Goal: Book appointment/travel/reservation

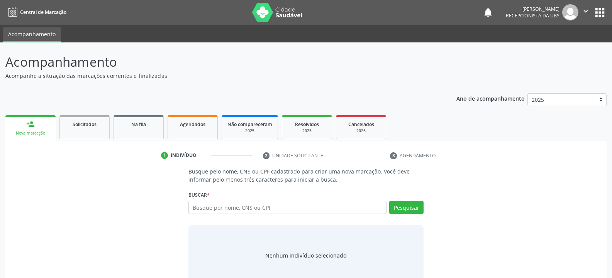
click at [266, 208] on input "text" at bounding box center [287, 207] width 198 height 13
type input "700007913171310"
click at [405, 209] on button "Pesquisar" at bounding box center [406, 207] width 34 height 13
type input "700007913171310"
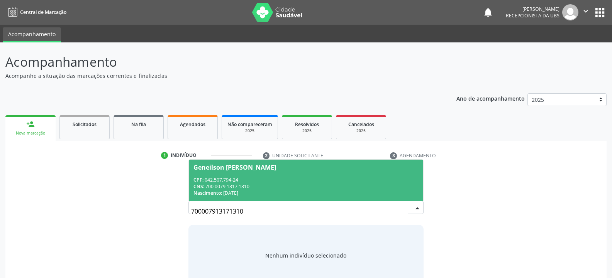
click at [245, 172] on span "Geneilson [PERSON_NAME] CPF: 042.507.794-24 CNS: 700 0079 1317 1310 Nascimento:…" at bounding box center [306, 180] width 234 height 41
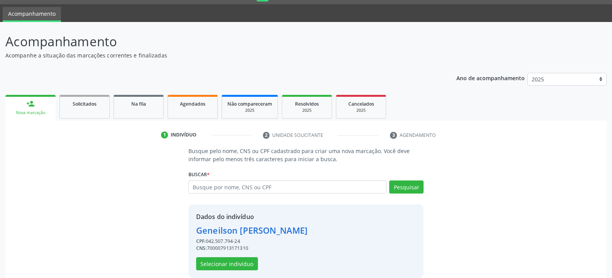
scroll to position [31, 0]
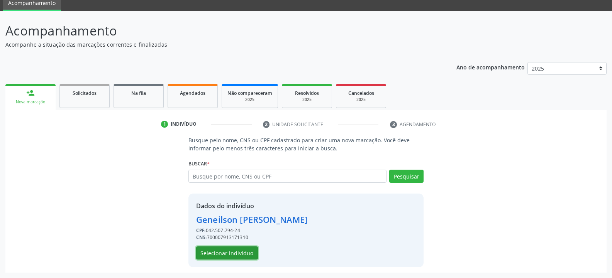
click at [245, 253] on button "Selecionar indivíduo" at bounding box center [227, 253] width 62 height 13
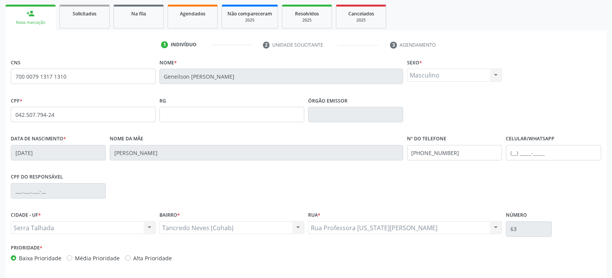
scroll to position [140, 0]
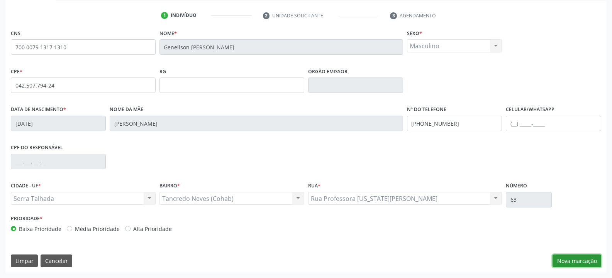
click at [571, 260] on button "Nova marcação" at bounding box center [577, 261] width 49 height 13
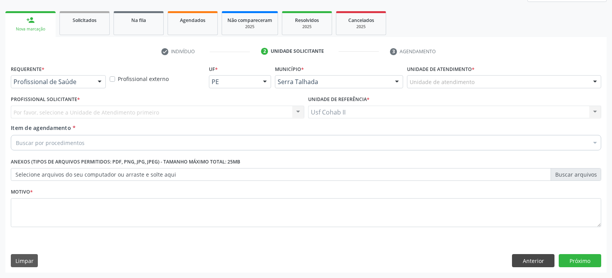
scroll to position [104, 0]
click at [106, 80] on div at bounding box center [58, 81] width 95 height 13
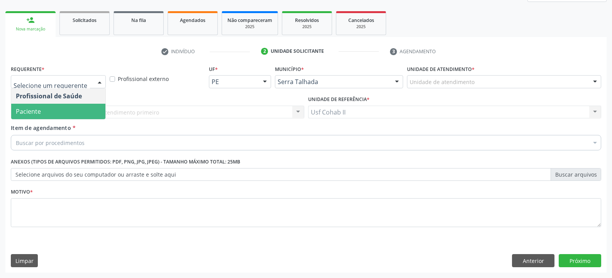
click at [54, 112] on span "Paciente" at bounding box center [58, 111] width 94 height 15
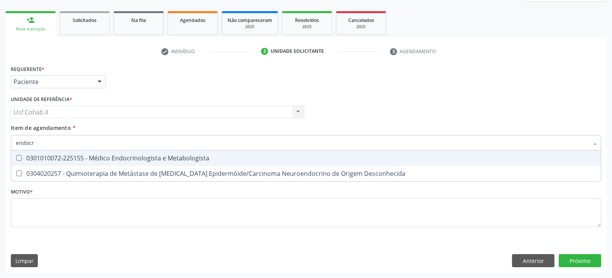
type input "endocri"
click at [159, 161] on div "0301010072-225155 - Médico Endocrinologista e Metabologista" at bounding box center [306, 158] width 580 height 6
checkbox Metabologista "true"
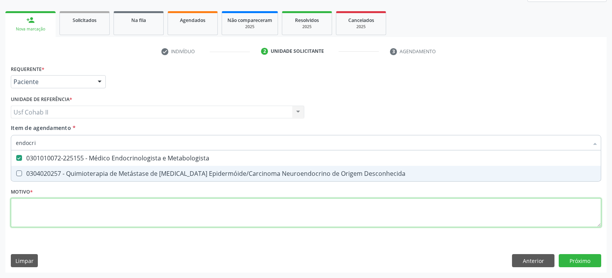
click at [93, 209] on div "Requerente * Paciente Profissional de Saúde Paciente Nenhum resultado encontrad…" at bounding box center [306, 150] width 590 height 175
checkbox Desconhecida "true"
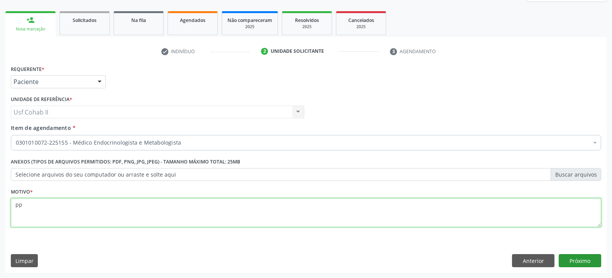
type textarea "pp"
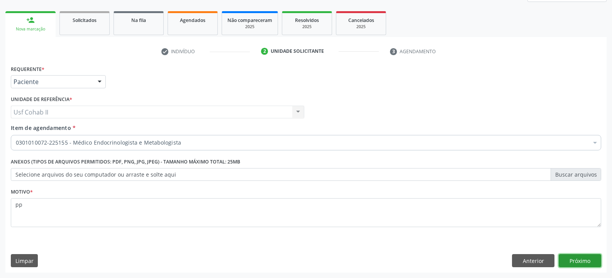
click at [578, 258] on button "Próximo" at bounding box center [580, 260] width 42 height 13
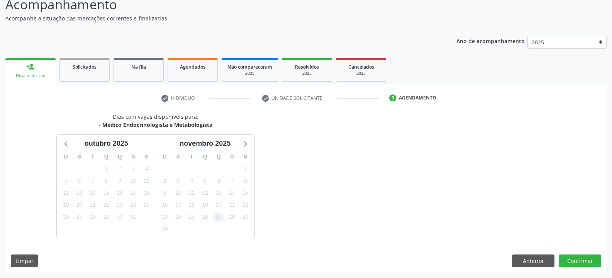
scroll to position [80, 0]
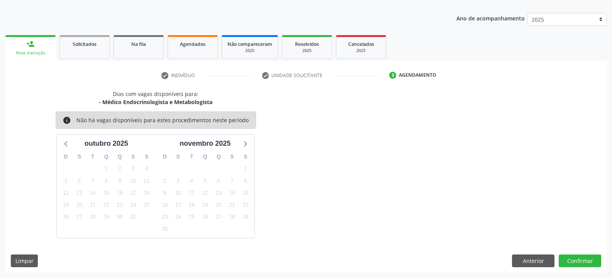
click at [35, 50] on link "person_add Nova marcação" at bounding box center [30, 48] width 50 height 26
click at [46, 54] on div "Nova marcação" at bounding box center [30, 53] width 39 height 6
click at [37, 46] on link "person_add Nova marcação" at bounding box center [30, 48] width 50 height 26
click at [34, 46] on div "person_add" at bounding box center [30, 44] width 8 height 8
click at [545, 260] on button "Anterior" at bounding box center [533, 261] width 42 height 13
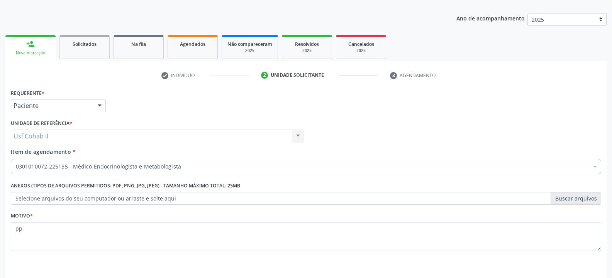
click at [41, 49] on link "person_add Nova marcação" at bounding box center [30, 48] width 50 height 26
click at [44, 51] on div "Nova marcação" at bounding box center [30, 53] width 39 height 6
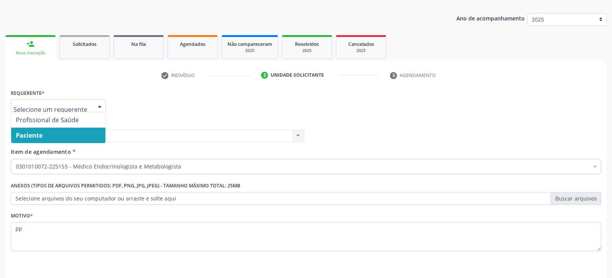
drag, startPoint x: 102, startPoint y: 99, endPoint x: 74, endPoint y: 33, distance: 71.7
click at [102, 99] on div "Requerente * Profissional de Saúde Paciente Nenhum resultado encontrado para: "…" at bounding box center [58, 99] width 95 height 25
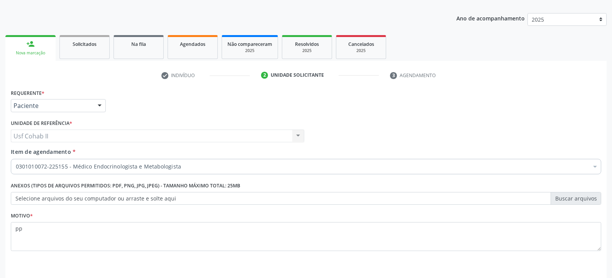
click at [40, 51] on div "Nova marcação" at bounding box center [30, 53] width 39 height 6
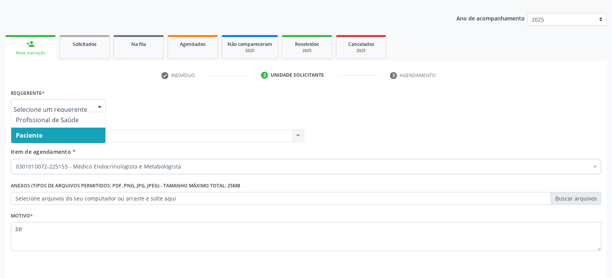
click at [100, 105] on div at bounding box center [100, 106] width 12 height 13
drag, startPoint x: 192, startPoint y: 127, endPoint x: 193, endPoint y: 123, distance: 4.3
click at [193, 127] on div "Unidade de referência * Usf Cohab II Usf Cohab II Nenhum resultado encontrado p…" at bounding box center [157, 130] width 293 height 25
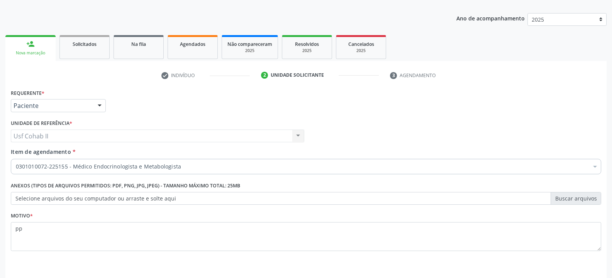
click at [194, 121] on div "Unidade de referência * Usf Cohab II Usf Cohab II Nenhum resultado encontrado p…" at bounding box center [157, 130] width 293 height 25
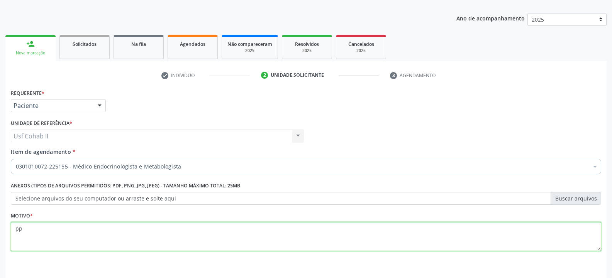
click at [533, 236] on textarea "pp" at bounding box center [306, 236] width 590 height 29
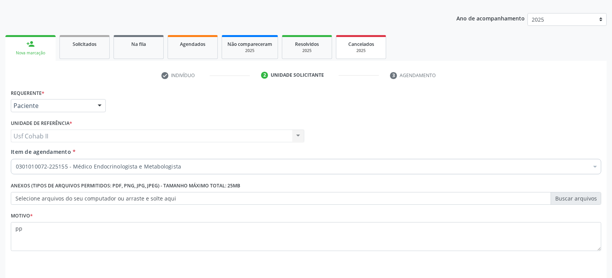
click at [359, 47] on span "Cancelados" at bounding box center [361, 44] width 26 height 7
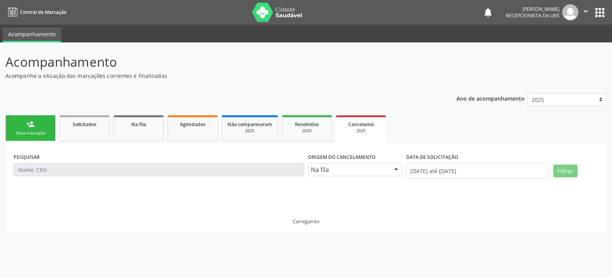
scroll to position [0, 0]
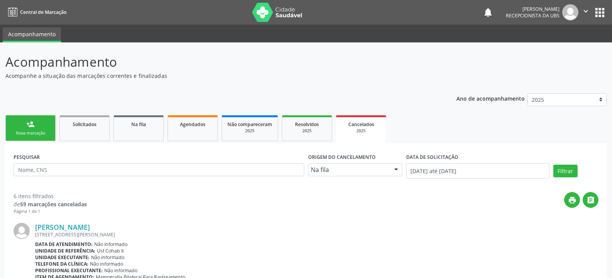
click at [42, 128] on link "person_add Nova marcação" at bounding box center [30, 128] width 50 height 26
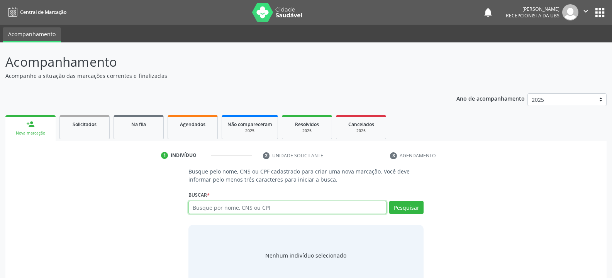
click at [275, 207] on input "text" at bounding box center [287, 207] width 198 height 13
type input "898003424507786"
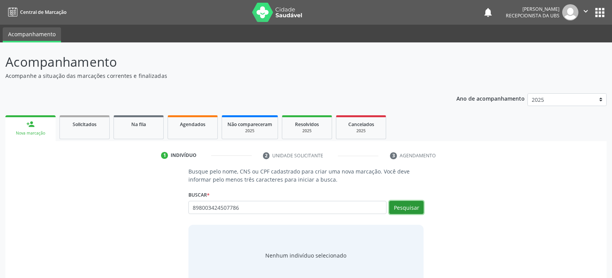
click at [411, 207] on button "Pesquisar" at bounding box center [406, 207] width 34 height 13
type input "898003424507786"
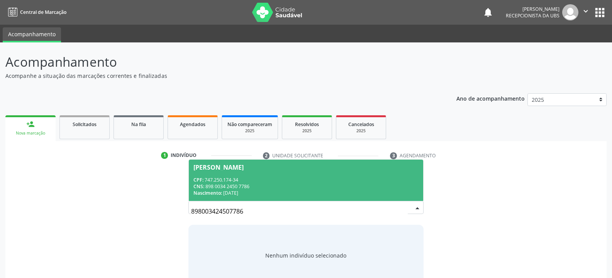
click at [257, 179] on div "CPF: 747.250.174-34" at bounding box center [305, 180] width 225 height 7
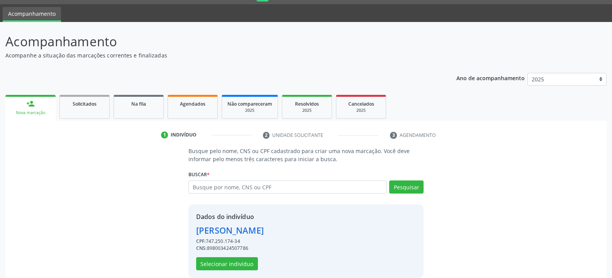
scroll to position [31, 0]
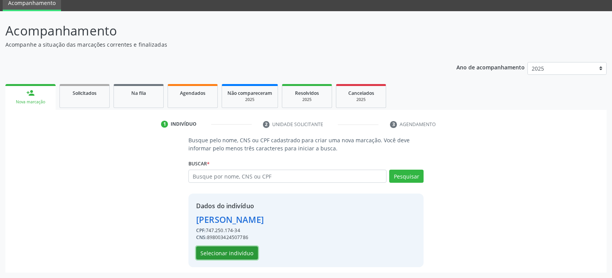
click at [225, 258] on button "Selecionar indivíduo" at bounding box center [227, 253] width 62 height 13
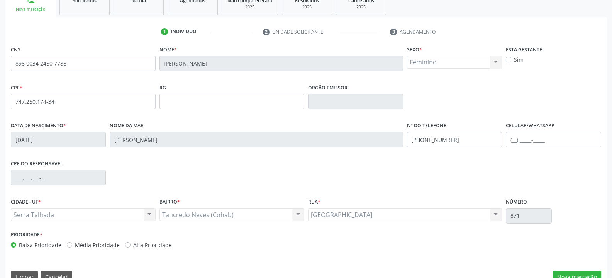
scroll to position [140, 0]
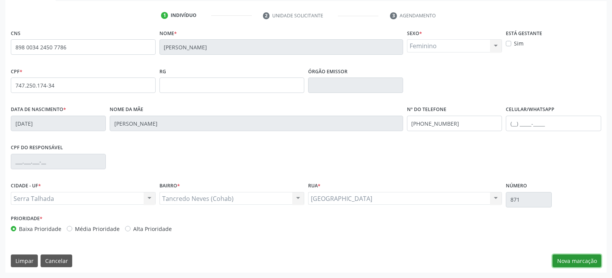
click at [574, 261] on button "Nova marcação" at bounding box center [577, 261] width 49 height 13
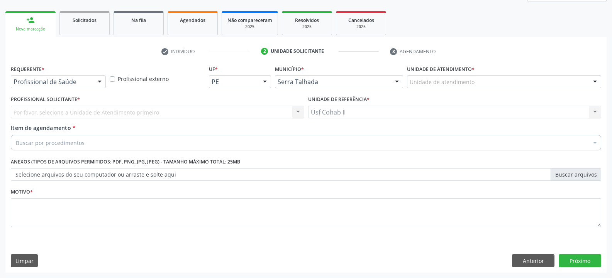
scroll to position [104, 0]
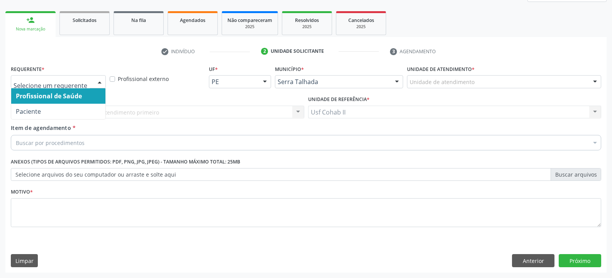
click at [101, 81] on div at bounding box center [100, 82] width 12 height 13
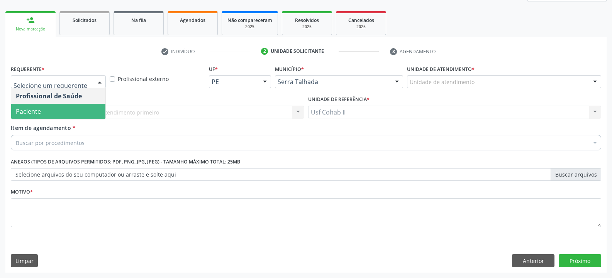
click at [76, 107] on span "Paciente" at bounding box center [58, 111] width 94 height 15
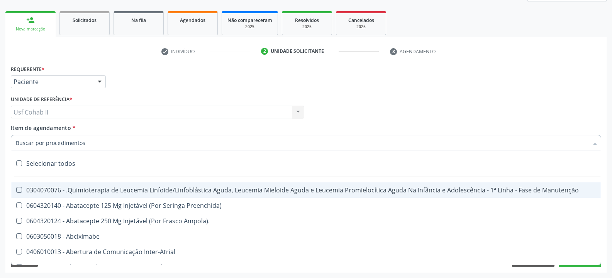
click at [93, 142] on div at bounding box center [306, 142] width 590 height 15
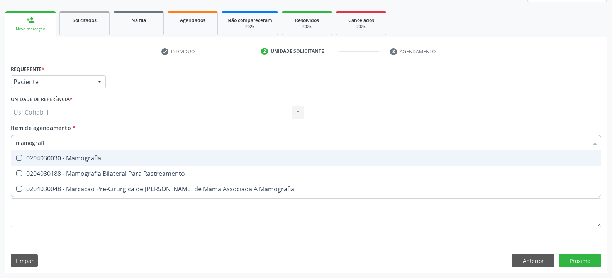
type input "mamografia"
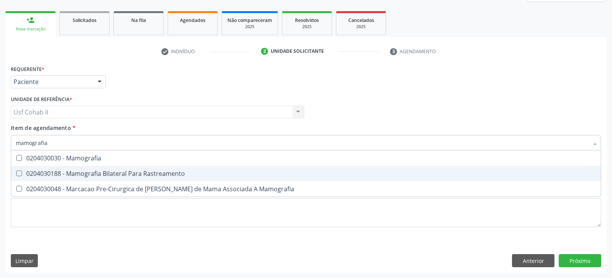
click at [114, 175] on div "0204030188 - Mamografia Bilateral Para Rastreamento" at bounding box center [306, 174] width 580 height 6
checkbox Rastreamento "true"
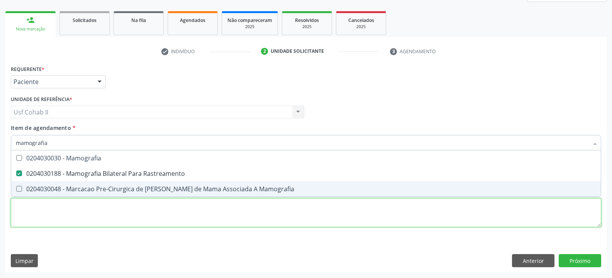
click at [58, 212] on div "Requerente * Paciente Profissional de Saúde Paciente Nenhum resultado encontrad…" at bounding box center [306, 150] width 590 height 175
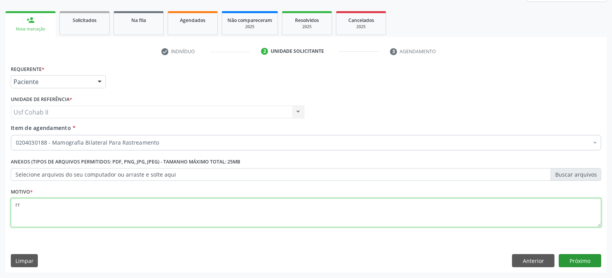
type textarea "rr"
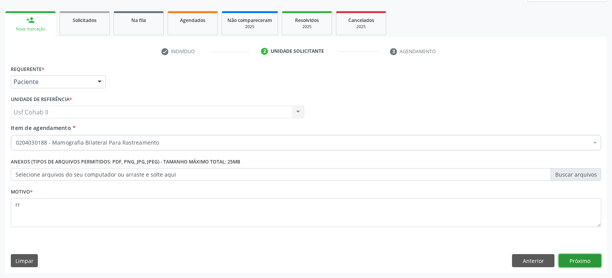
click at [579, 259] on button "Próximo" at bounding box center [580, 260] width 42 height 13
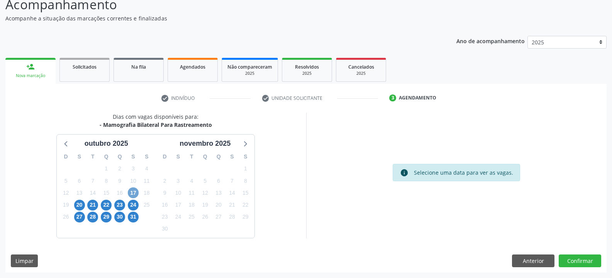
click at [132, 193] on span "17" at bounding box center [133, 193] width 11 height 11
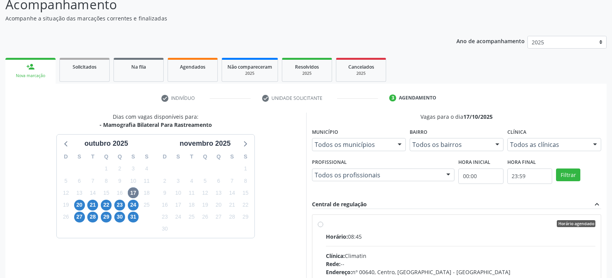
click at [448, 173] on div at bounding box center [449, 175] width 12 height 13
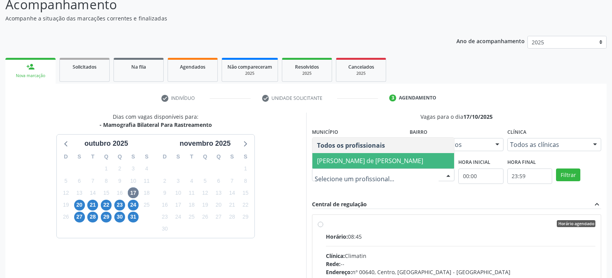
click at [375, 163] on span "[PERSON_NAME] de [PERSON_NAME]" at bounding box center [370, 161] width 106 height 8
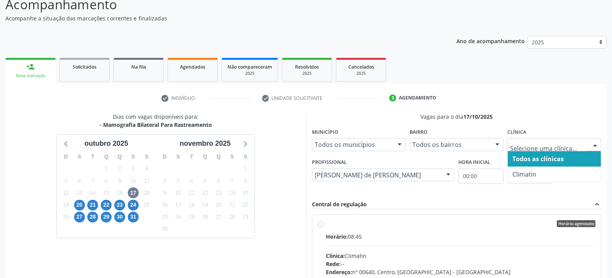
click at [597, 144] on div at bounding box center [595, 145] width 12 height 13
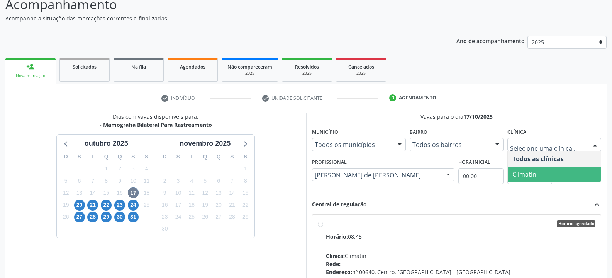
click at [547, 173] on span "Climatin" at bounding box center [554, 174] width 93 height 15
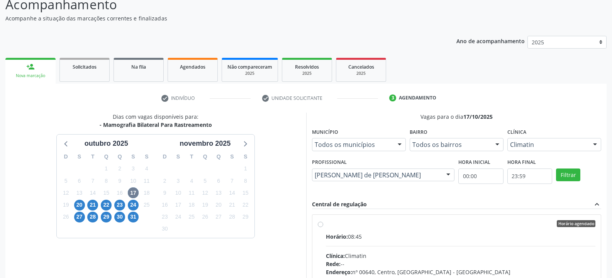
click at [453, 228] on label "Horário agendado Horário: 08:45 Clínica: Climatin Rede: -- Endereço: nº 00640, …" at bounding box center [461, 280] width 270 height 119
click at [323, 227] on input "Horário agendado Horário: 08:45 Clínica: Climatin Rede: -- Endereço: nº 00640, …" at bounding box center [320, 224] width 5 height 7
radio input "true"
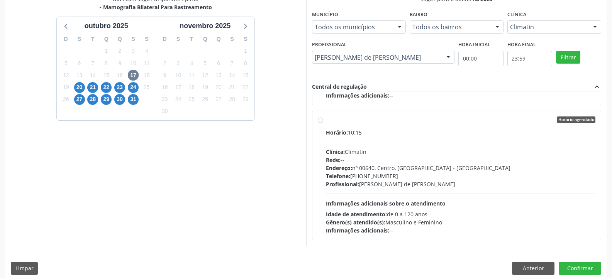
scroll to position [183, 0]
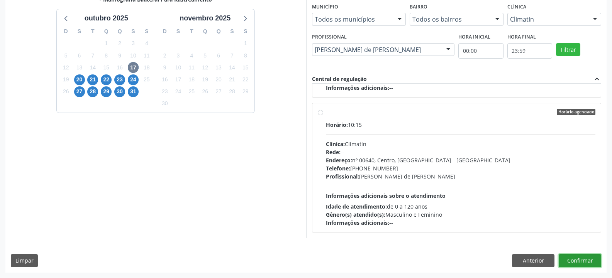
click at [572, 263] on button "Confirmar" at bounding box center [580, 260] width 42 height 13
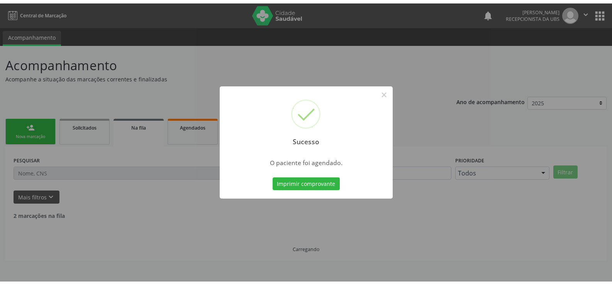
scroll to position [0, 0]
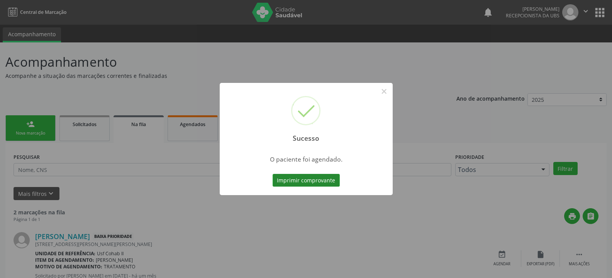
click at [316, 182] on button "Imprimir comprovante" at bounding box center [306, 180] width 67 height 13
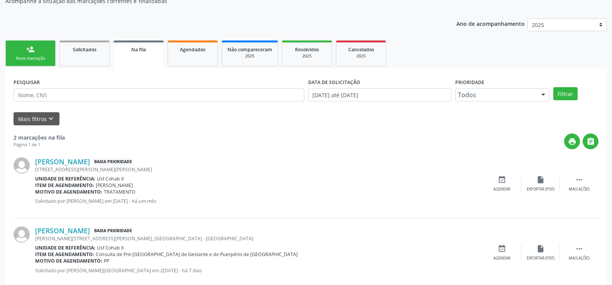
scroll to position [77, 0]
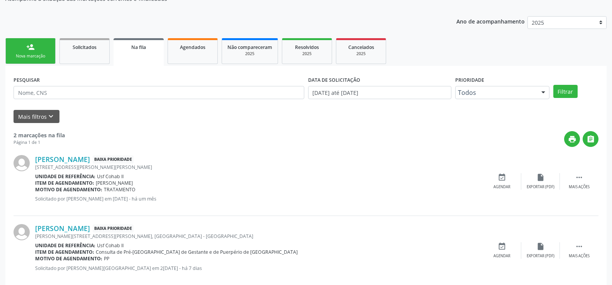
click at [37, 52] on link "person_add Nova marcação" at bounding box center [30, 51] width 50 height 26
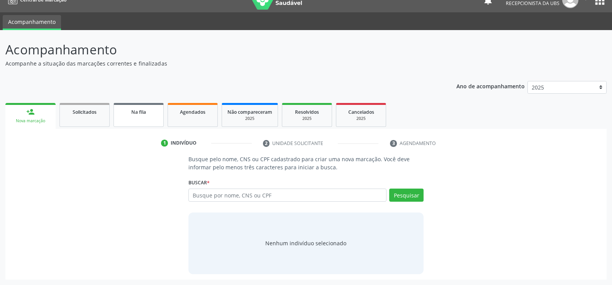
scroll to position [12, 0]
click at [249, 197] on input "text" at bounding box center [287, 195] width 198 height 13
type input "[CREDIT_CARD_NUMBER]"
click at [404, 195] on button "Pesquisar" at bounding box center [406, 195] width 34 height 13
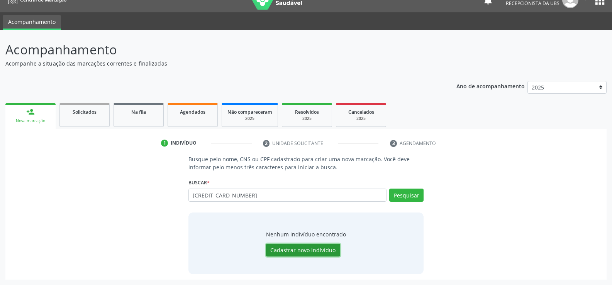
click at [314, 248] on button "Cadastrar novo indivíduo" at bounding box center [303, 250] width 74 height 13
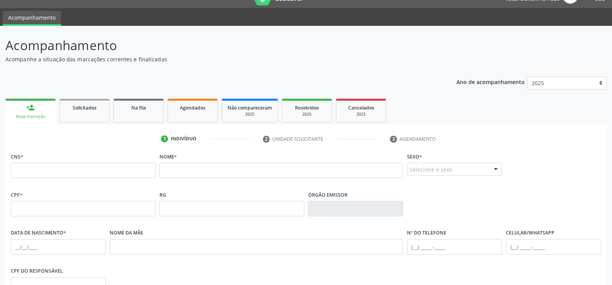
scroll to position [0, 0]
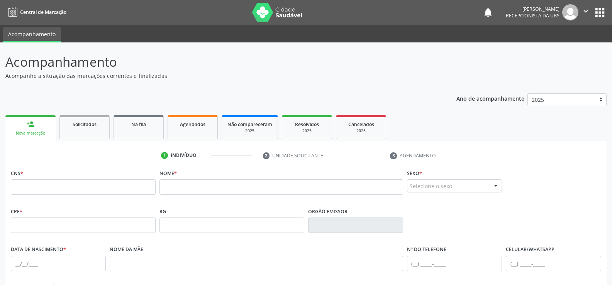
click at [44, 131] on div "Nova marcação" at bounding box center [30, 134] width 39 height 6
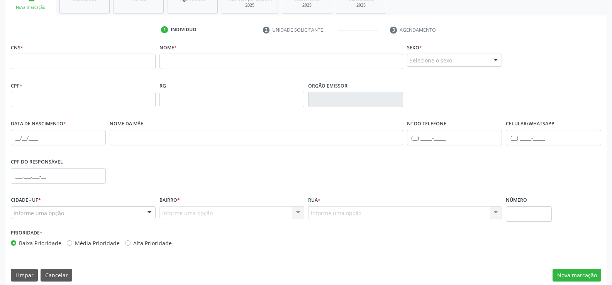
scroll to position [133, 0]
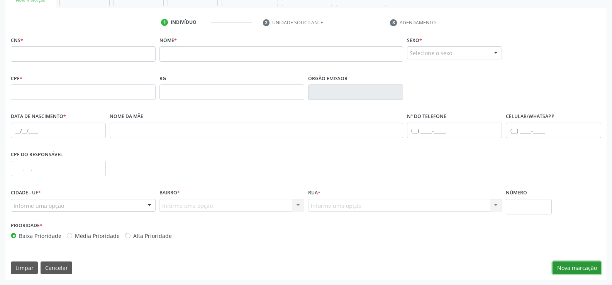
click at [568, 267] on button "Nova marcação" at bounding box center [577, 268] width 49 height 13
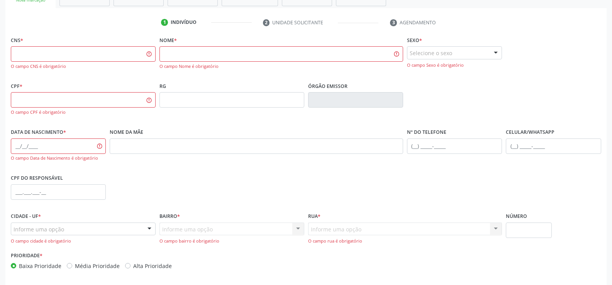
scroll to position [0, 0]
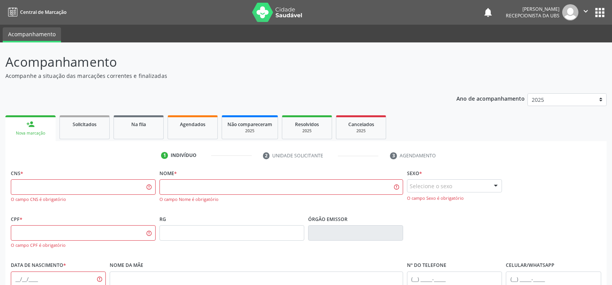
click at [32, 128] on div "person_add" at bounding box center [30, 124] width 8 height 8
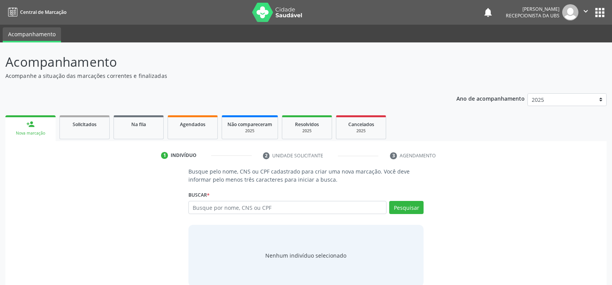
click at [285, 209] on input "text" at bounding box center [287, 207] width 198 height 13
type input "7000077913171310"
click at [398, 210] on button "Pesquisar" at bounding box center [406, 207] width 34 height 13
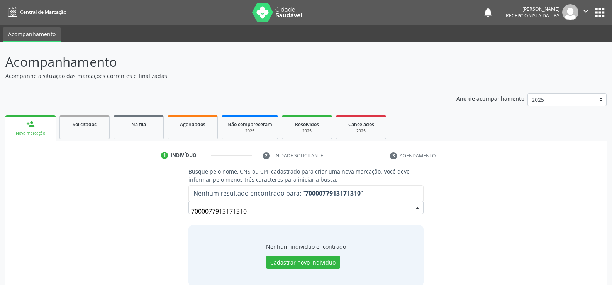
click at [251, 212] on input "7000077913171310" at bounding box center [299, 211] width 217 height 15
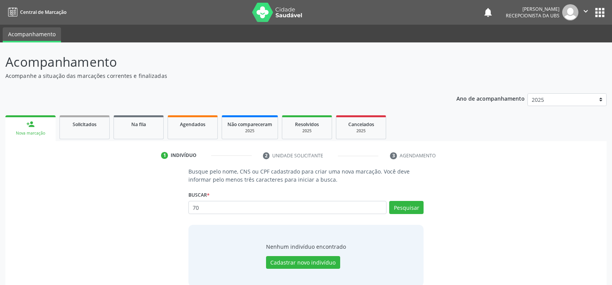
type input "7"
type input "700007913171310"
click at [405, 207] on button "Pesquisar" at bounding box center [406, 207] width 34 height 13
type input "700007913171310"
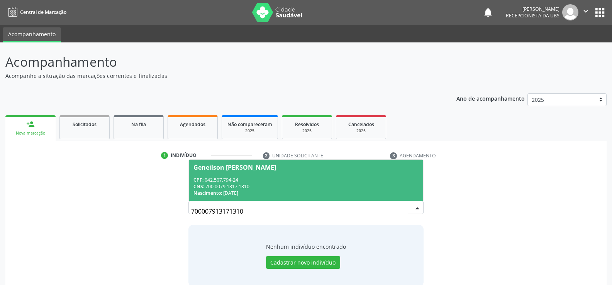
click at [249, 177] on div "CPF: 042.507.794-24" at bounding box center [305, 180] width 225 height 7
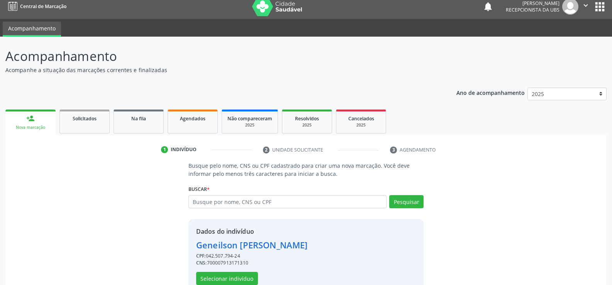
scroll to position [24, 0]
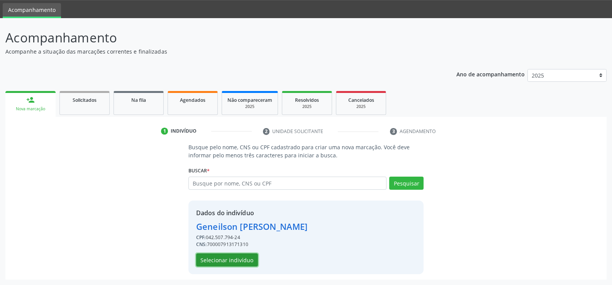
click at [243, 260] on button "Selecionar indivíduo" at bounding box center [227, 260] width 62 height 13
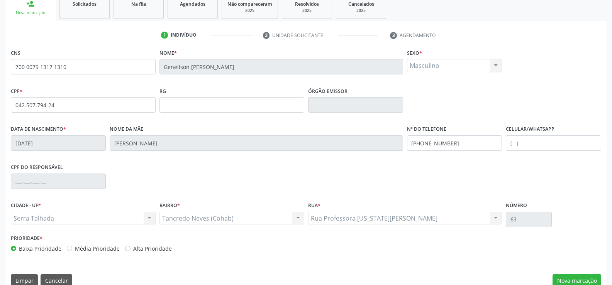
scroll to position [133, 0]
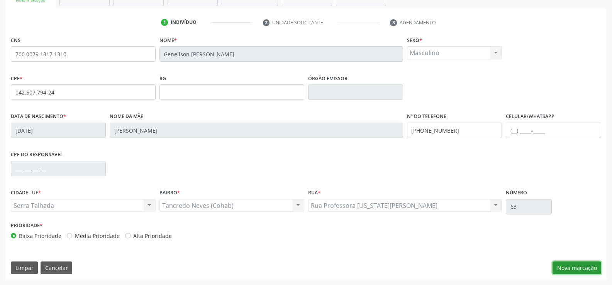
click at [571, 270] on button "Nova marcação" at bounding box center [577, 268] width 49 height 13
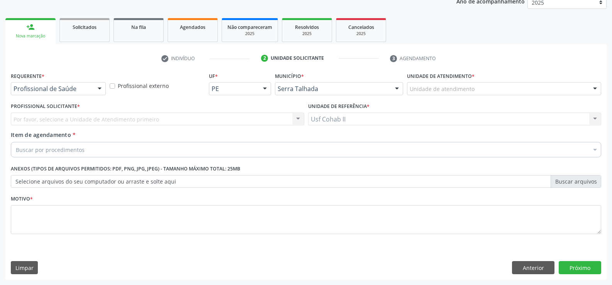
scroll to position [97, 0]
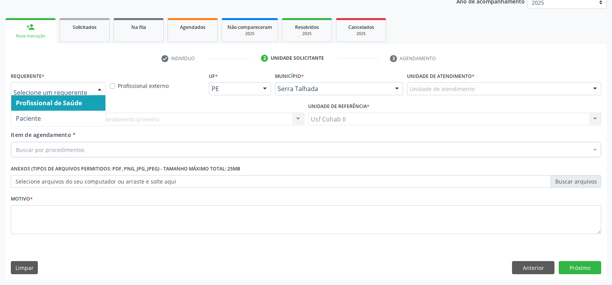
click at [102, 90] on div at bounding box center [100, 89] width 12 height 13
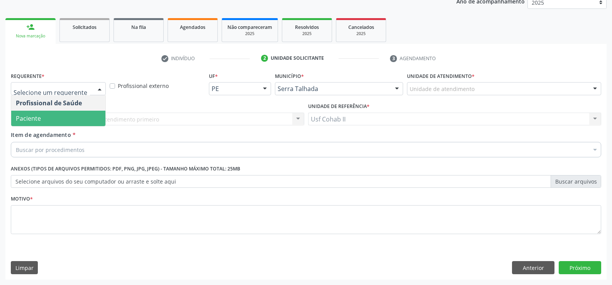
click at [66, 119] on span "Paciente" at bounding box center [58, 118] width 94 height 15
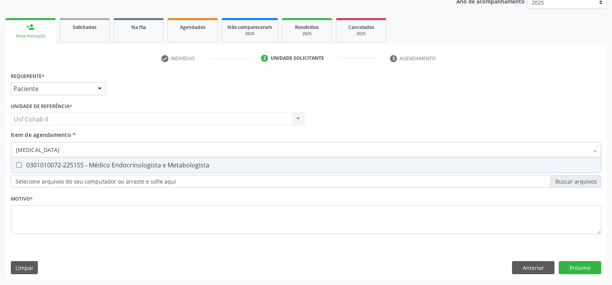
type input "endocrinologista"
click at [102, 165] on div "0301010072-225155 - Médico Endocrinologista e Metabologista" at bounding box center [306, 165] width 580 height 6
checkbox Metabologista "true"
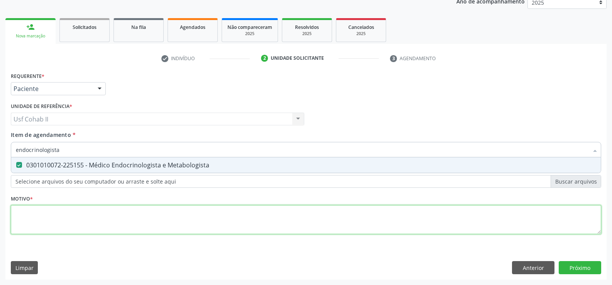
click at [78, 214] on div "Requerente * Paciente Profissional de Saúde Paciente Nenhum resultado encontrad…" at bounding box center [306, 157] width 590 height 175
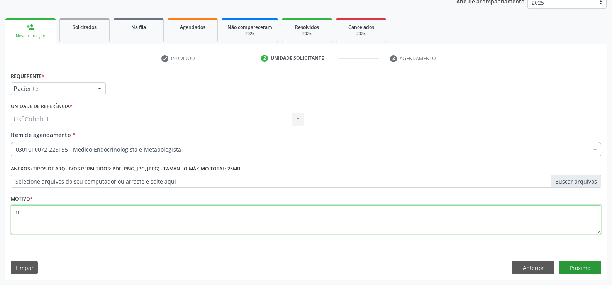
type textarea "rr"
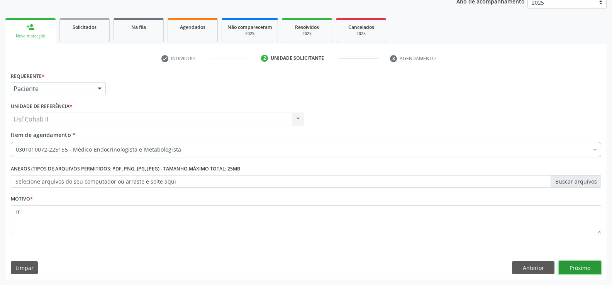
click at [574, 270] on button "Próximo" at bounding box center [580, 267] width 42 height 13
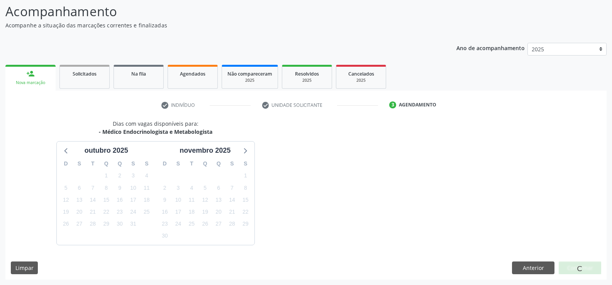
scroll to position [73, 0]
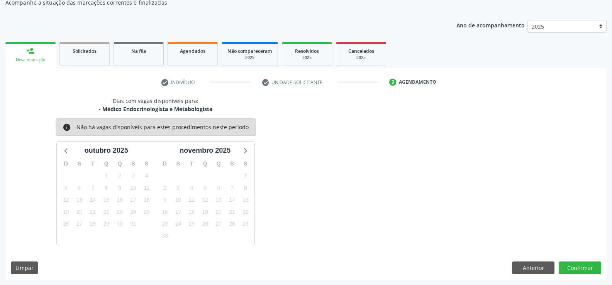
click at [36, 57] on link "person_add Nova marcação" at bounding box center [30, 55] width 50 height 26
click at [299, 123] on div "Dias com vagas disponíveis para: - Médico Endocrinologista e Metabologista info…" at bounding box center [155, 171] width 301 height 148
click at [38, 63] on div "Nova marcação" at bounding box center [30, 60] width 39 height 6
click at [536, 268] on button "Anterior" at bounding box center [533, 268] width 42 height 13
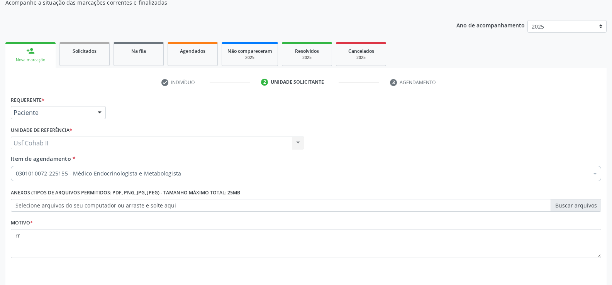
click at [42, 58] on div "Nova marcação" at bounding box center [30, 60] width 39 height 6
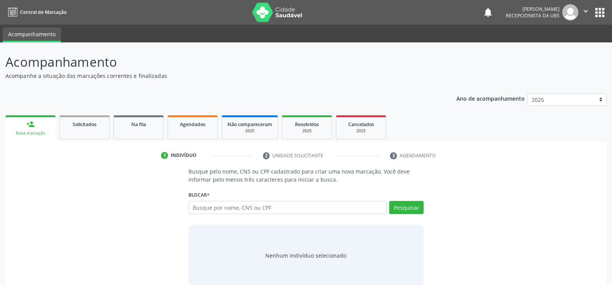
click at [292, 207] on input "text" at bounding box center [287, 207] width 198 height 13
type input "700007913171310"
click at [401, 210] on button "Pesquisar" at bounding box center [406, 207] width 34 height 13
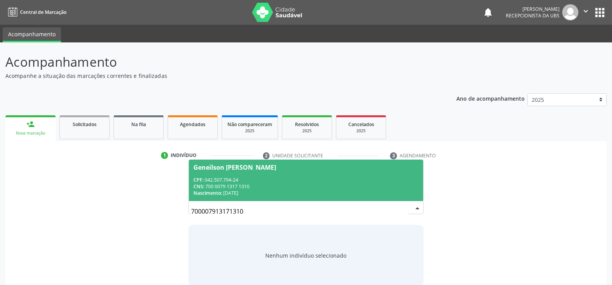
click at [308, 181] on div "CPF: 042.507.794-24" at bounding box center [305, 180] width 225 height 7
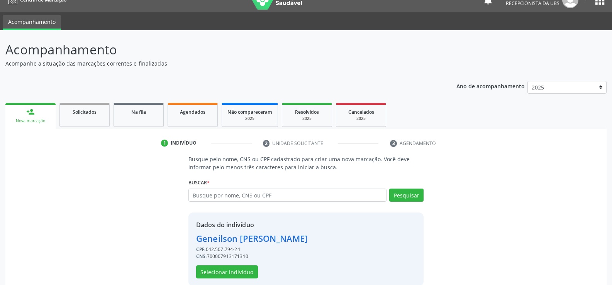
scroll to position [24, 0]
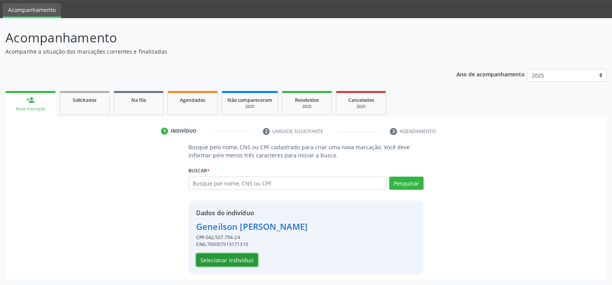
click at [231, 260] on button "Selecionar indivíduo" at bounding box center [227, 260] width 62 height 13
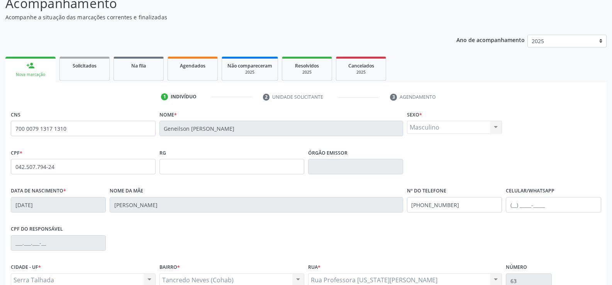
scroll to position [133, 0]
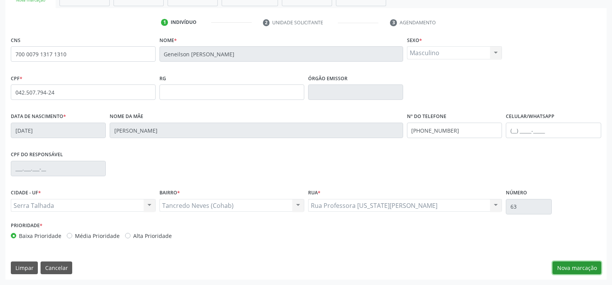
click at [575, 268] on button "Nova marcação" at bounding box center [577, 268] width 49 height 13
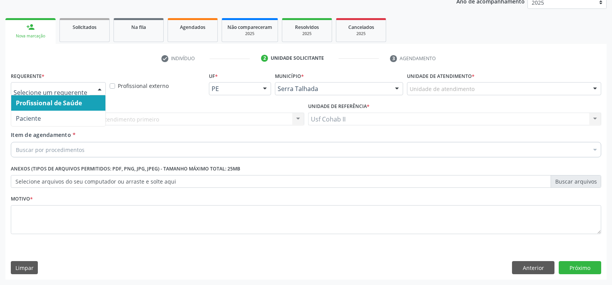
click at [96, 87] on div at bounding box center [100, 89] width 12 height 13
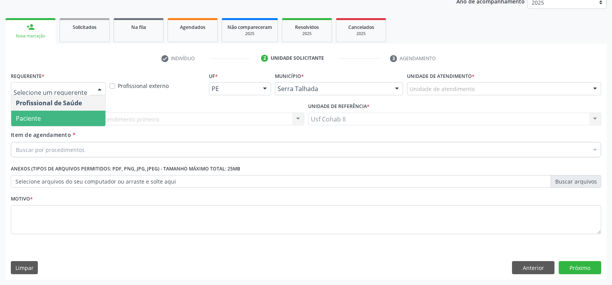
click at [63, 120] on span "Paciente" at bounding box center [58, 118] width 94 height 15
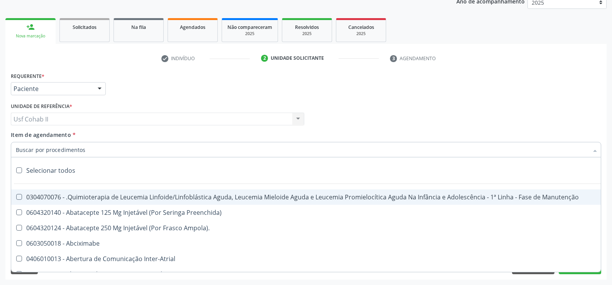
click at [110, 148] on div at bounding box center [306, 149] width 590 height 15
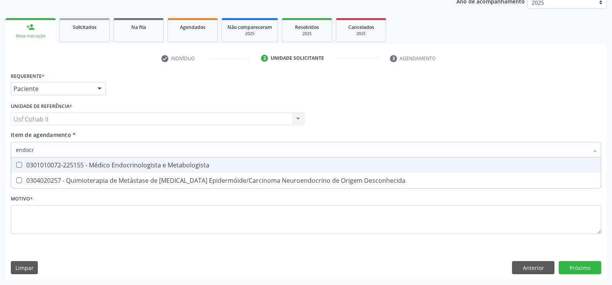
type input "endocri"
click at [126, 166] on div "0301010072-225155 - Médico Endocrinologista e Metabologista" at bounding box center [306, 165] width 580 height 6
checkbox Metabologista "true"
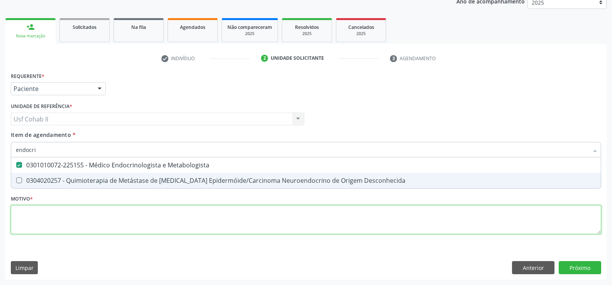
click at [89, 224] on div "Requerente * Paciente Profissional de Saúde Paciente Nenhum resultado encontrad…" at bounding box center [306, 157] width 590 height 175
checkbox Desconhecida "true"
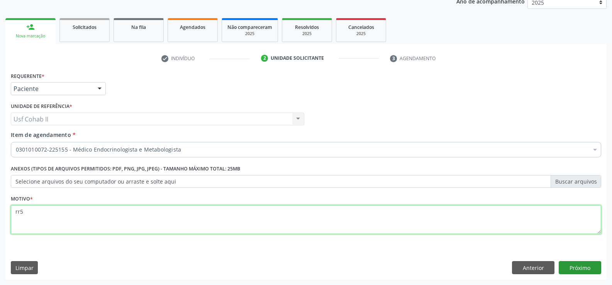
type textarea "rr5"
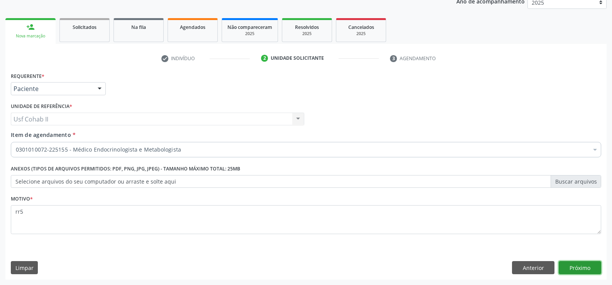
click at [577, 267] on button "Próximo" at bounding box center [580, 267] width 42 height 13
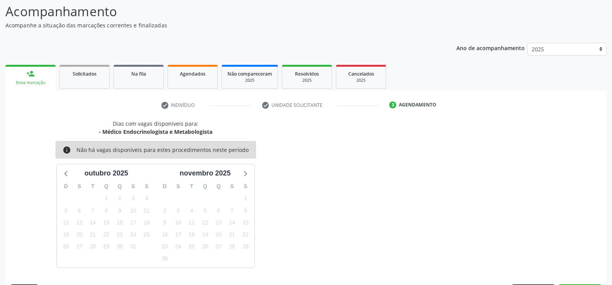
scroll to position [73, 0]
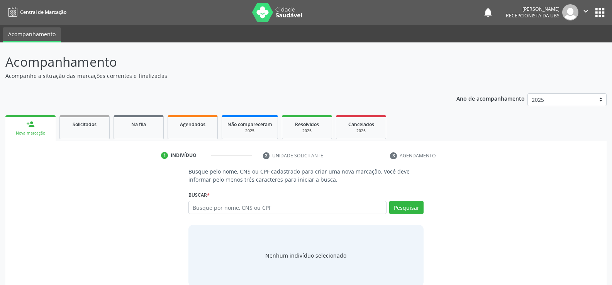
click at [292, 208] on input "text" at bounding box center [287, 207] width 198 height 13
type input "700007913171310"
click at [413, 209] on button "Pesquisar" at bounding box center [406, 207] width 34 height 13
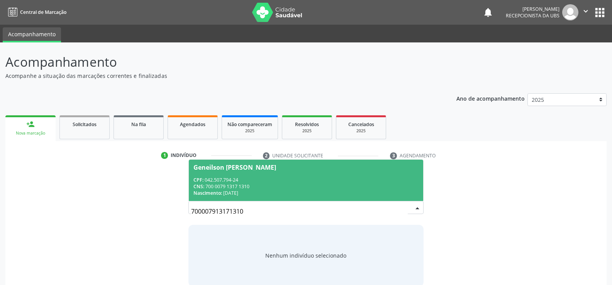
click at [281, 183] on div "CPF: 042.507.794-24" at bounding box center [305, 180] width 225 height 7
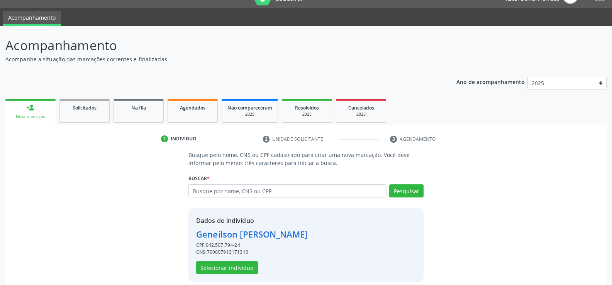
scroll to position [24, 0]
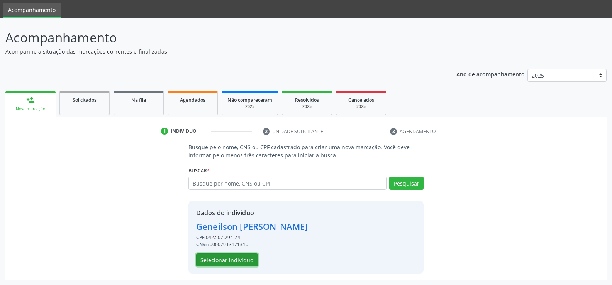
click at [239, 260] on button "Selecionar indivíduo" at bounding box center [227, 260] width 62 height 13
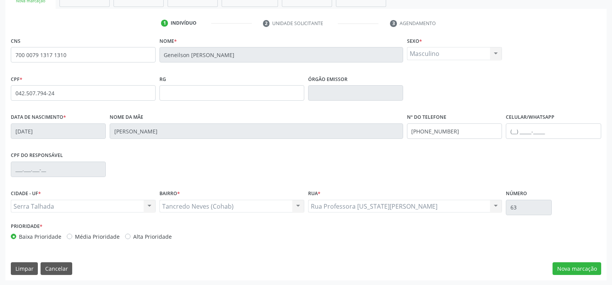
scroll to position [133, 0]
click at [571, 266] on button "Nova marcação" at bounding box center [577, 268] width 49 height 13
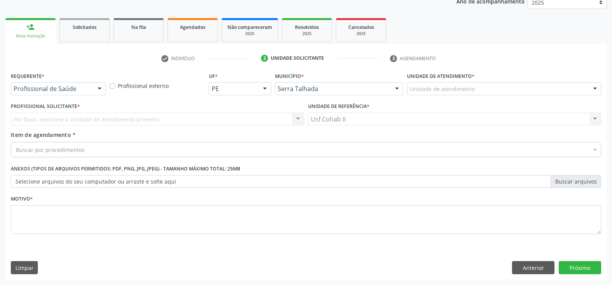
scroll to position [97, 0]
click at [100, 90] on div at bounding box center [100, 89] width 12 height 13
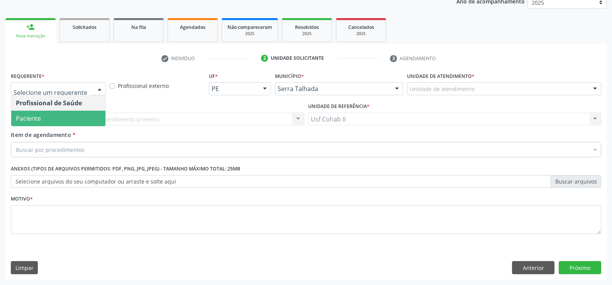
click at [85, 116] on span "Paciente" at bounding box center [58, 118] width 94 height 15
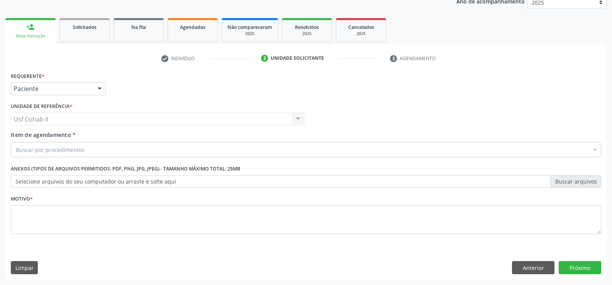
click at [101, 151] on div "Buscar por procedimentos" at bounding box center [306, 149] width 590 height 15
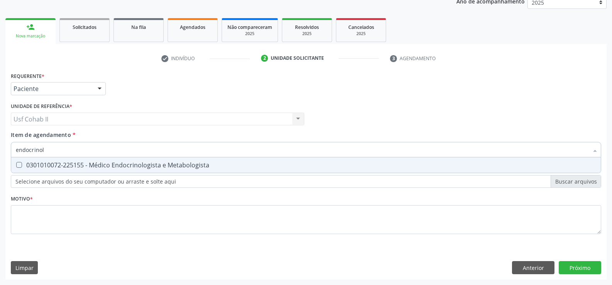
type input "endocrinolo"
click at [149, 166] on div "0301010072-225155 - Médico Endocrinologista e Metabologista" at bounding box center [306, 165] width 580 height 6
checkbox Metabologista "true"
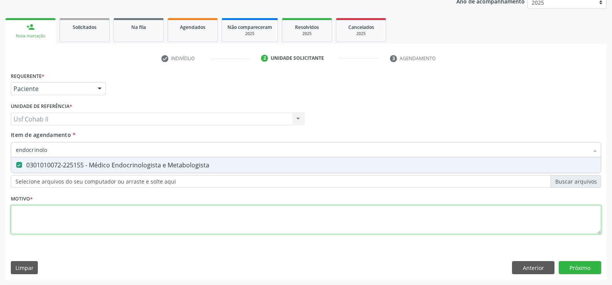
click at [132, 226] on div "Requerente * Paciente Profissional de Saúde Paciente Nenhum resultado encontrad…" at bounding box center [306, 157] width 590 height 175
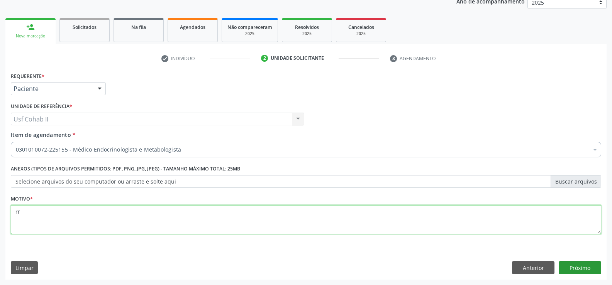
type textarea "rr"
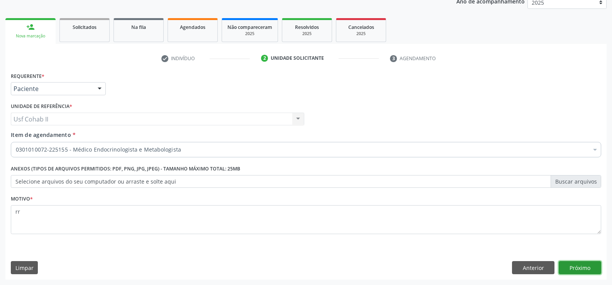
click at [570, 267] on button "Próximo" at bounding box center [580, 267] width 42 height 13
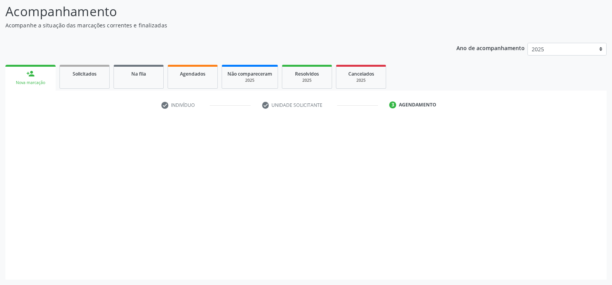
scroll to position [51, 0]
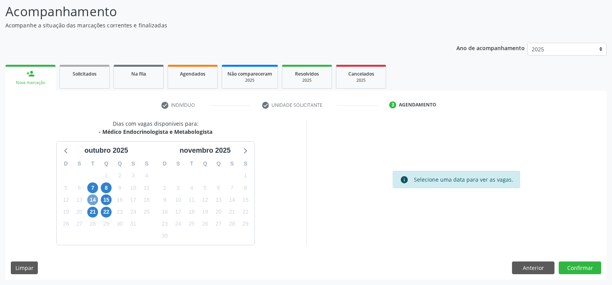
click at [94, 198] on span "14" at bounding box center [92, 200] width 11 height 11
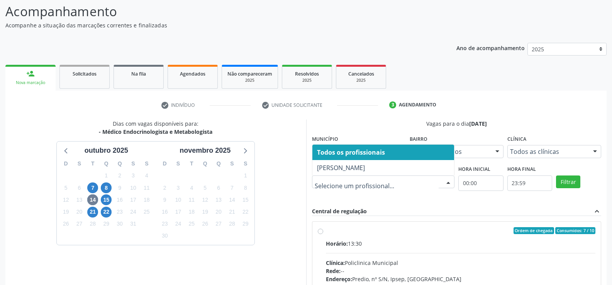
click at [448, 183] on div at bounding box center [449, 182] width 12 height 13
click at [599, 149] on div at bounding box center [595, 152] width 12 height 13
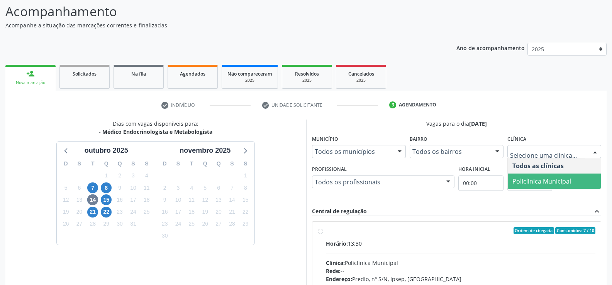
click at [553, 180] on span "Policlinica Municipal" at bounding box center [541, 181] width 59 height 8
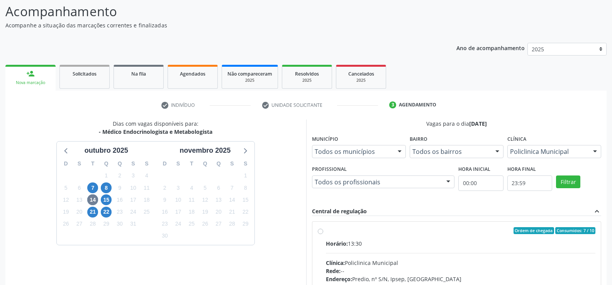
click at [457, 246] on div "Horário: 13:30" at bounding box center [461, 244] width 270 height 8
click at [323, 234] on input "Ordem de chegada Consumidos: 7 / 10 Horário: 13:30 Clínica: Policlinica Municip…" at bounding box center [320, 230] width 5 height 7
radio input "true"
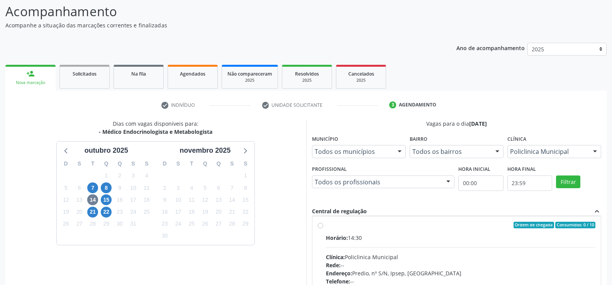
scroll to position [176, 0]
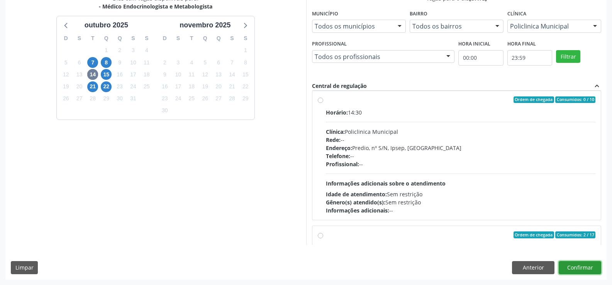
click at [573, 266] on button "Confirmar" at bounding box center [580, 267] width 42 height 13
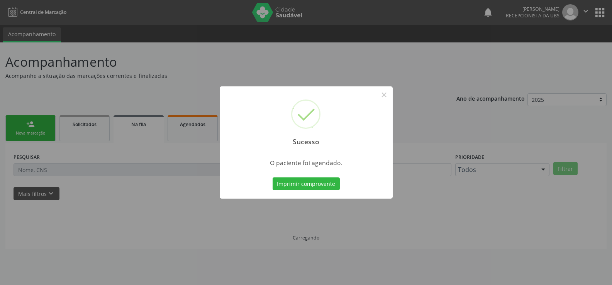
scroll to position [0, 0]
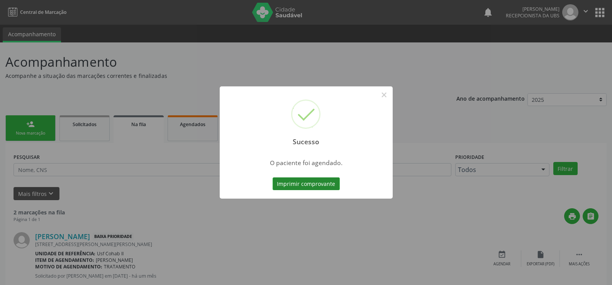
click at [314, 185] on button "Imprimir comprovante" at bounding box center [306, 184] width 67 height 13
